Goal: Task Accomplishment & Management: Use online tool/utility

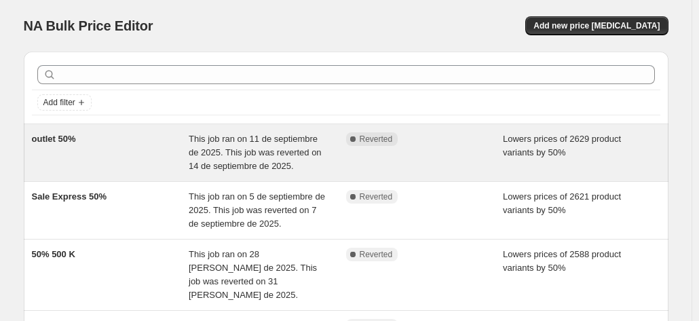
click at [52, 143] on span "outlet 50%" at bounding box center [54, 139] width 44 height 10
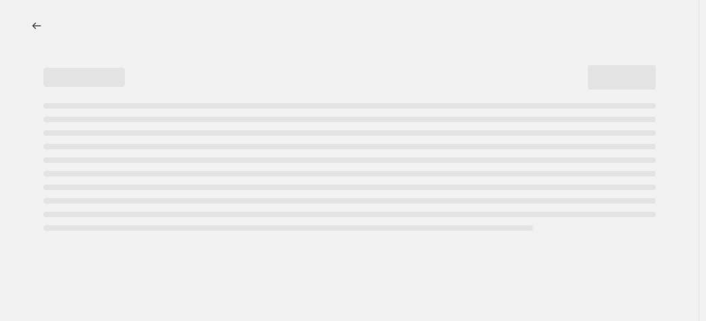
select select "percentage"
select select "tag"
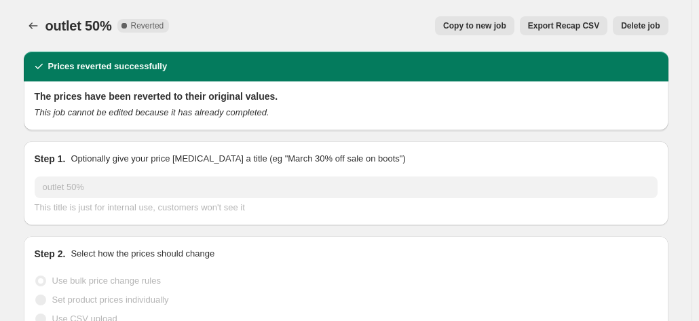
click at [477, 29] on span "Copy to new job" at bounding box center [474, 25] width 63 height 11
select select "percentage"
select select "tag"
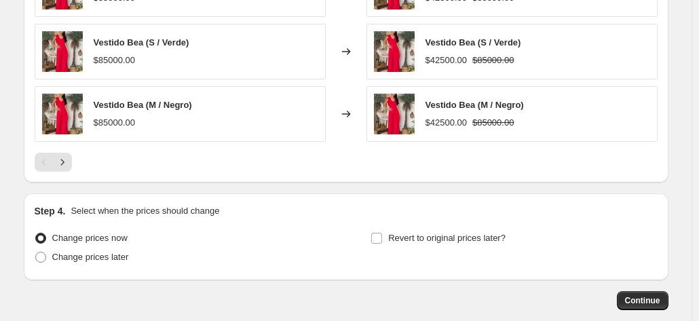
scroll to position [1154, 0]
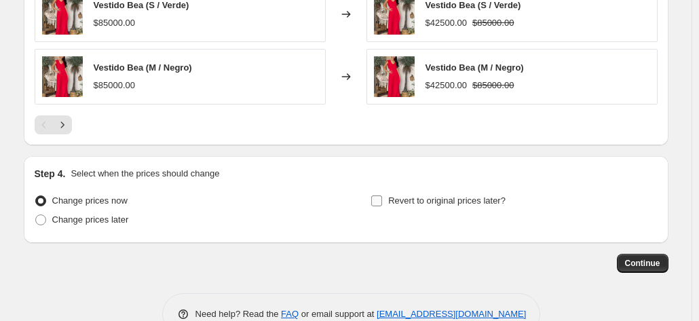
click at [382, 195] on input "Revert to original prices later?" at bounding box center [376, 200] width 11 height 11
checkbox input "true"
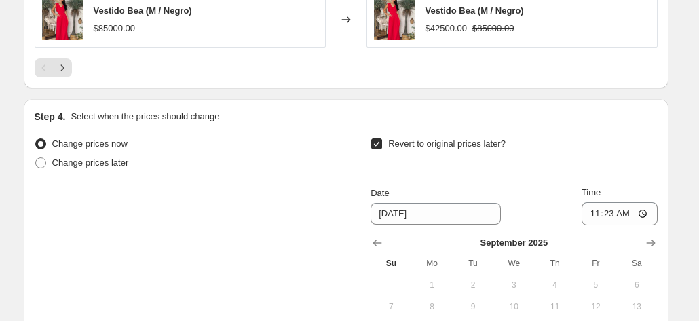
scroll to position [1290, 0]
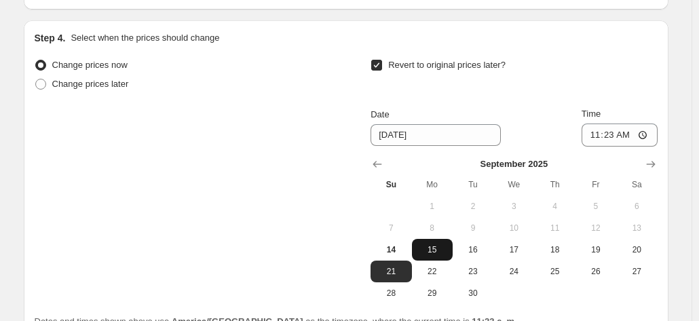
click at [437, 246] on span "15" at bounding box center [432, 249] width 30 height 11
type input "[DATE]"
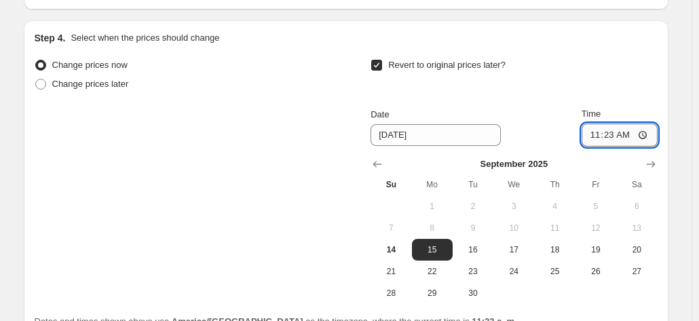
click at [610, 131] on input "11:23" at bounding box center [620, 135] width 76 height 23
click at [626, 134] on input "10:23" at bounding box center [620, 135] width 76 height 23
type input "10:00"
click at [627, 85] on div "Revert to original prices later?" at bounding box center [514, 76] width 286 height 41
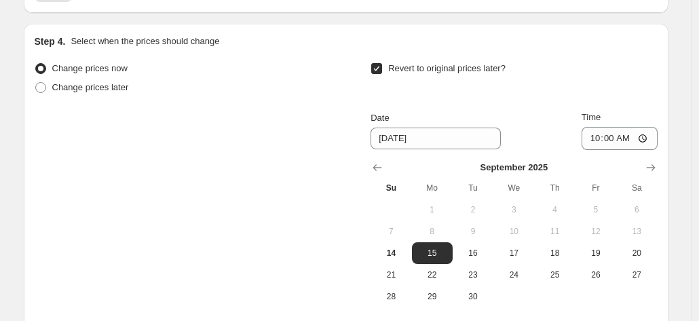
scroll to position [1416, 0]
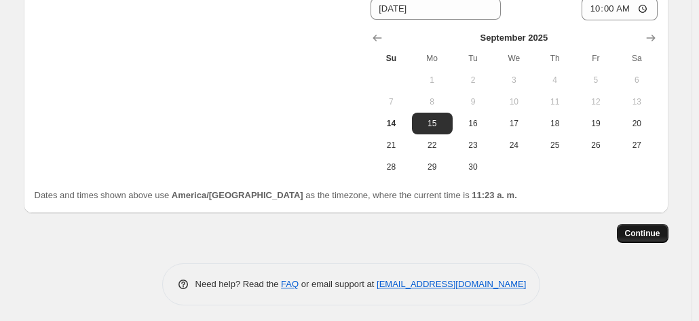
click at [648, 228] on span "Continue" at bounding box center [642, 233] width 35 height 11
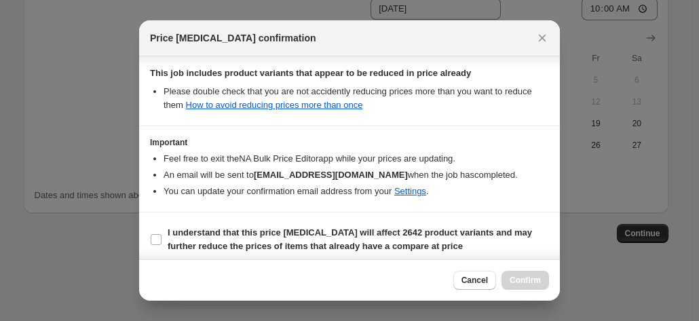
scroll to position [350, 0]
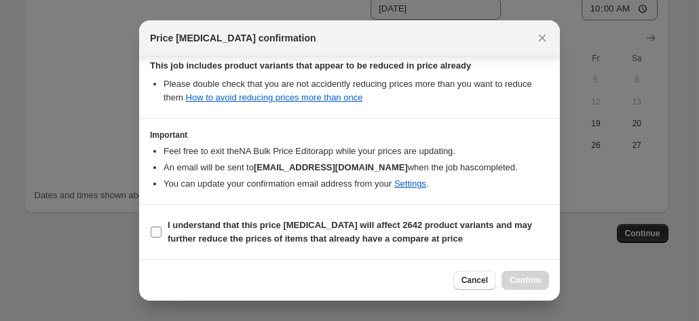
click at [157, 240] on label "I understand that this price [MEDICAL_DATA] will affect 2642 product variants a…" at bounding box center [349, 232] width 399 height 33
click at [157, 238] on input "I understand that this price [MEDICAL_DATA] will affect 2642 product variants a…" at bounding box center [156, 232] width 11 height 11
checkbox input "true"
click at [518, 278] on span "Confirm" at bounding box center [525, 280] width 31 height 11
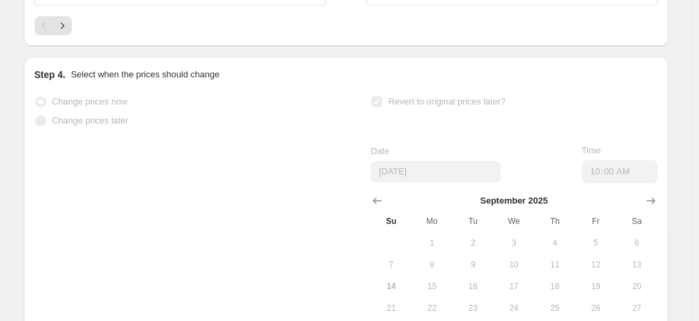
scroll to position [1248, 0]
